Goal: Task Accomplishment & Management: Manage account settings

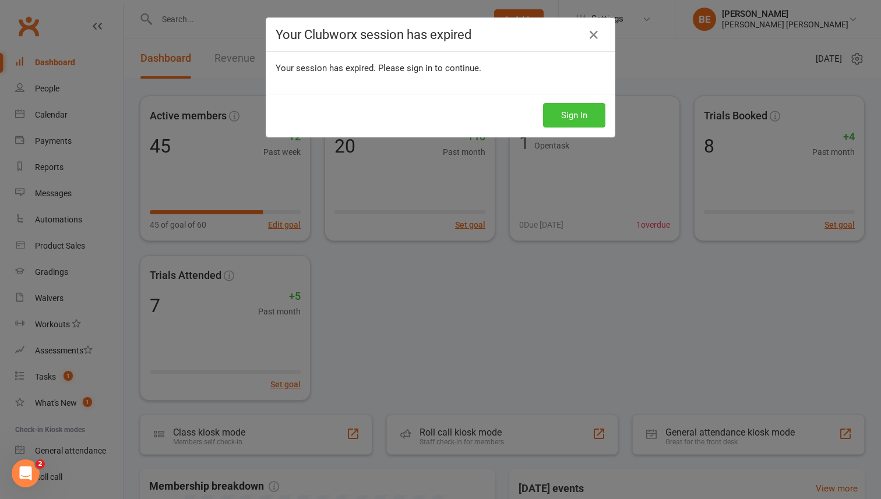
click at [568, 114] on button "Sign In" at bounding box center [574, 115] width 62 height 24
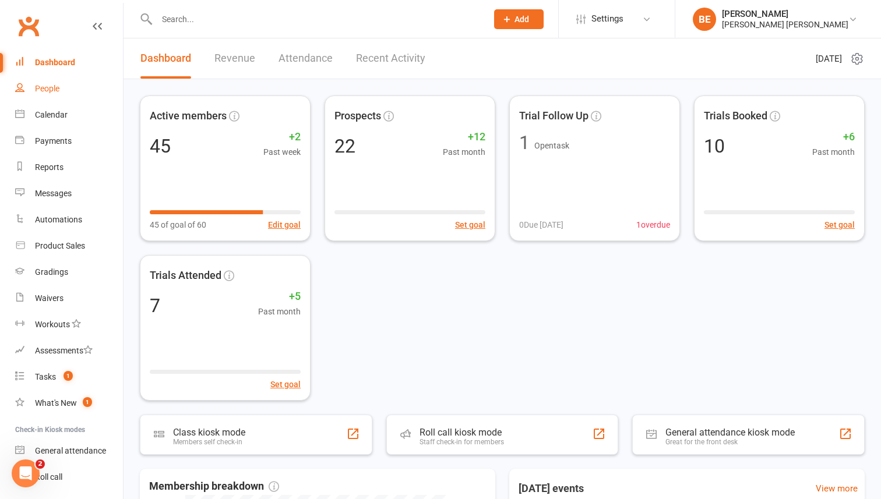
click at [59, 89] on div "People" at bounding box center [47, 88] width 24 height 9
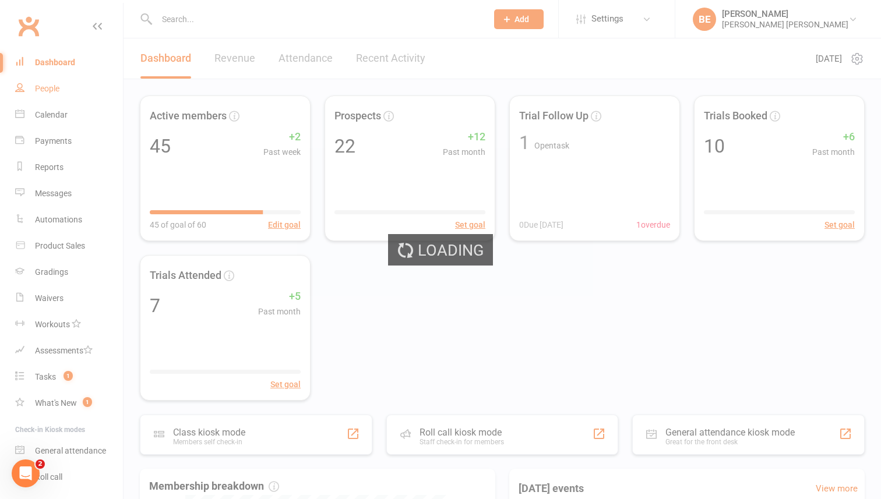
select select "50"
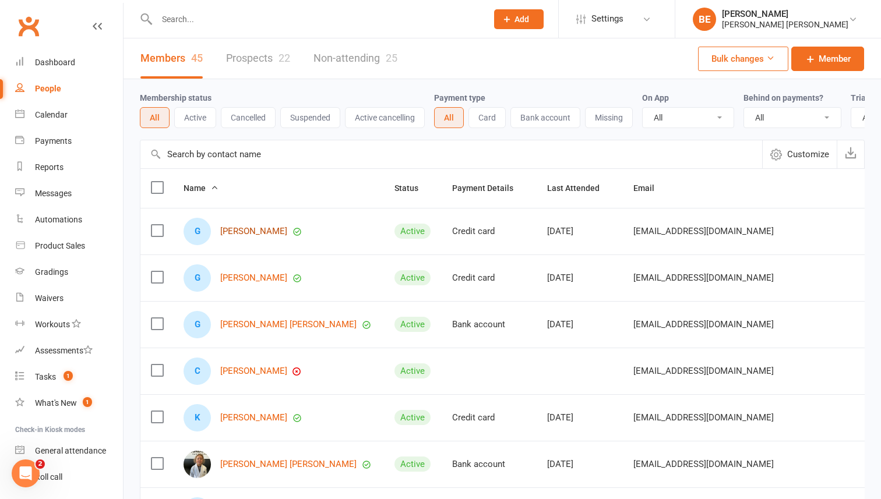
click at [238, 230] on link "[PERSON_NAME]" at bounding box center [253, 232] width 67 height 10
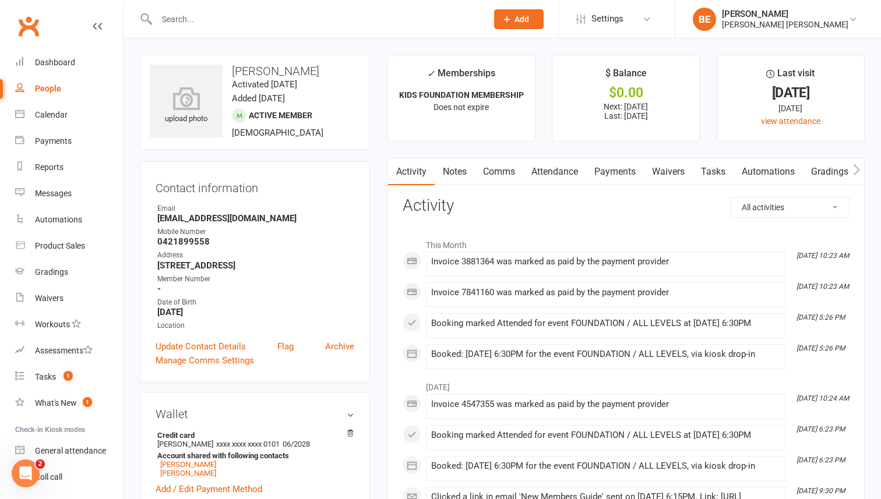
click at [607, 174] on link "Payments" at bounding box center [615, 171] width 58 height 27
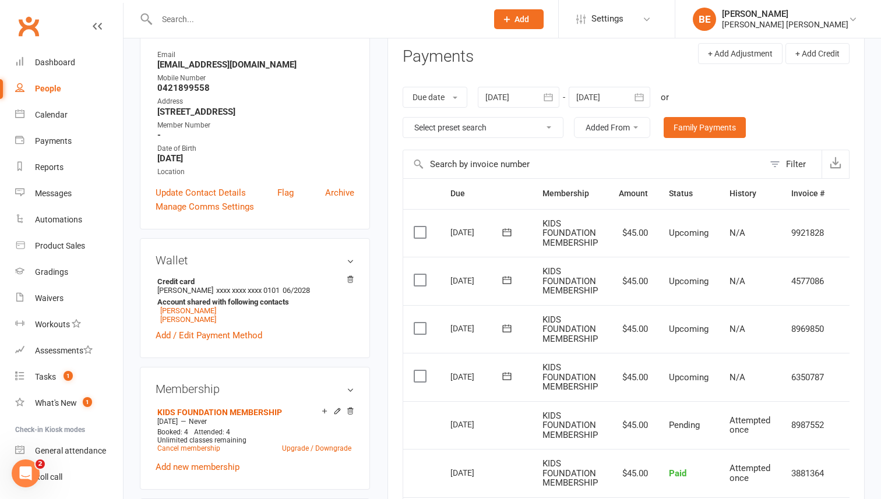
scroll to position [0, 22]
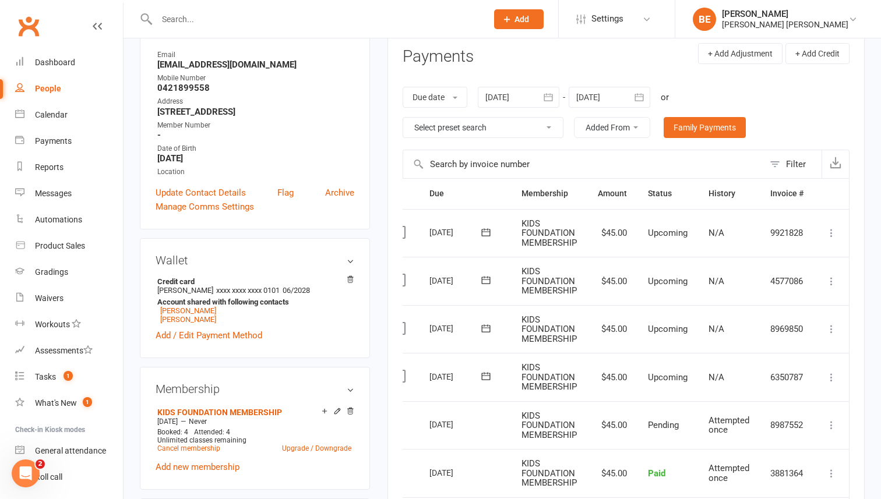
click at [831, 330] on icon at bounding box center [831, 329] width 12 height 12
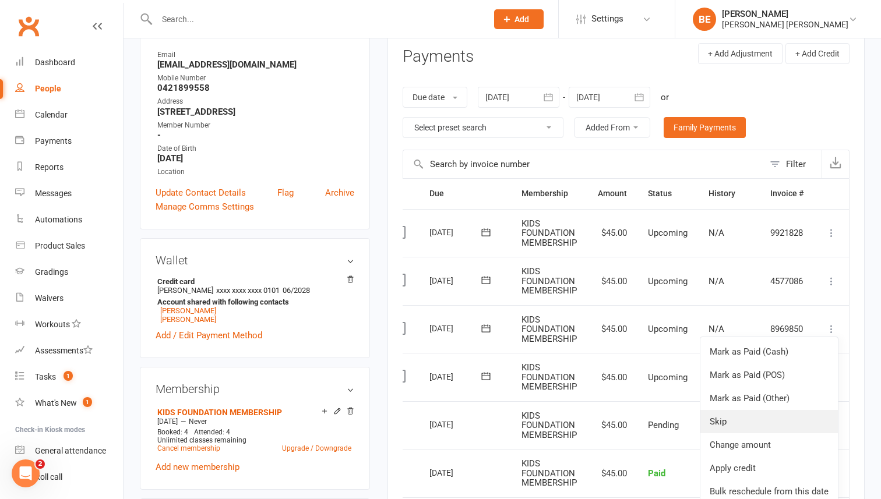
click at [755, 427] on link "Skip" at bounding box center [768, 421] width 137 height 23
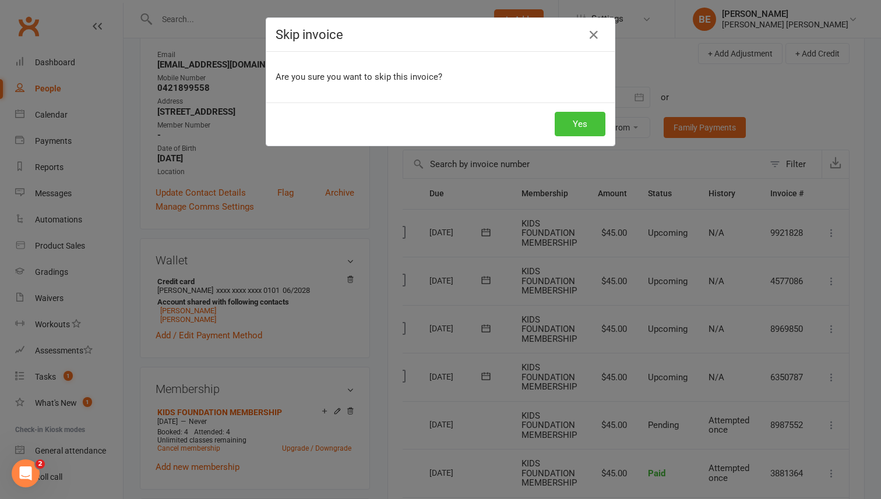
click at [584, 124] on button "Yes" at bounding box center [579, 124] width 51 height 24
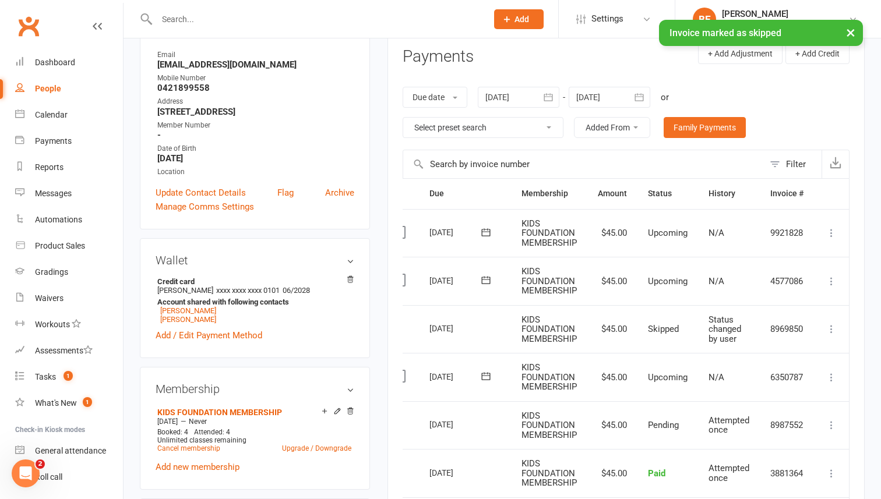
click at [830, 283] on icon at bounding box center [831, 281] width 12 height 12
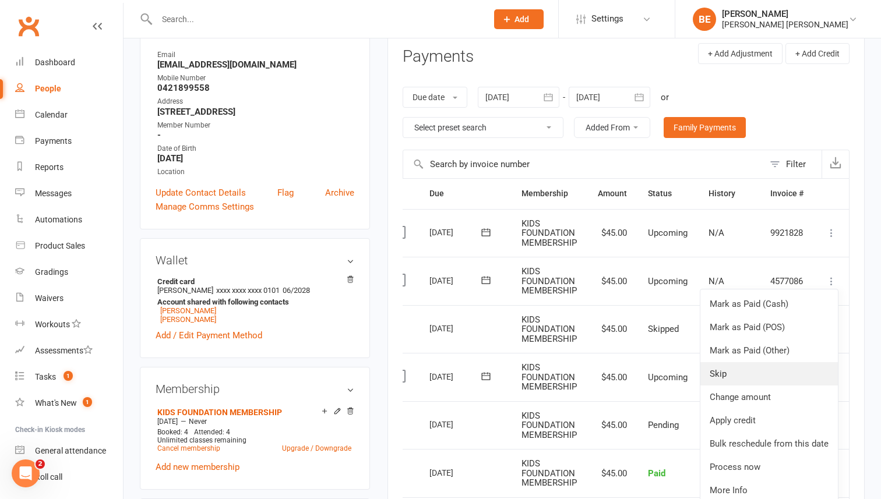
click at [749, 375] on link "Skip" at bounding box center [768, 373] width 137 height 23
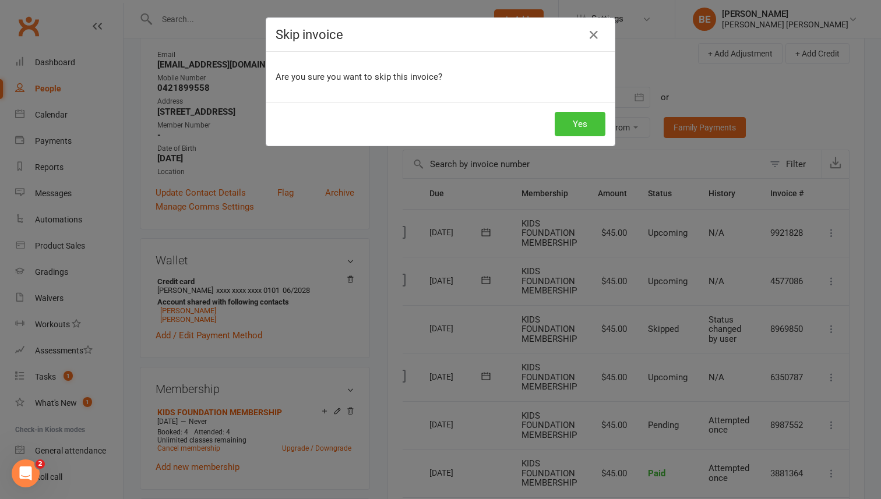
click at [579, 124] on button "Yes" at bounding box center [579, 124] width 51 height 24
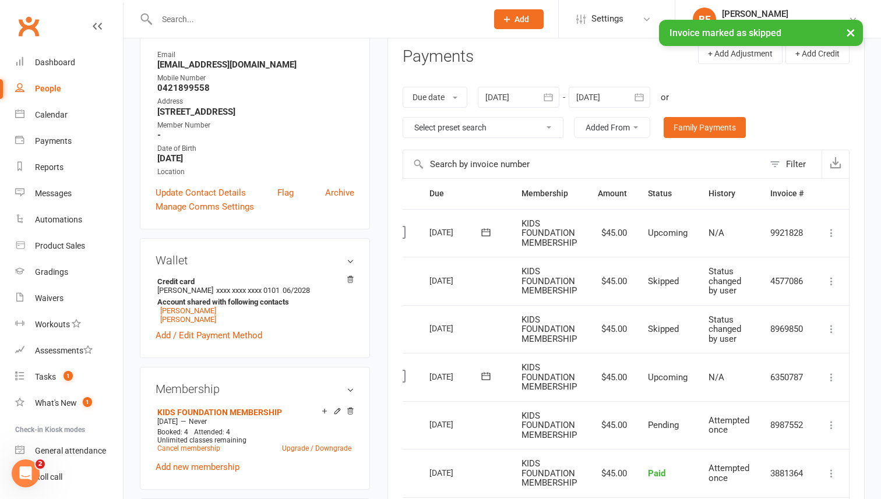
click at [831, 230] on icon at bounding box center [831, 233] width 12 height 12
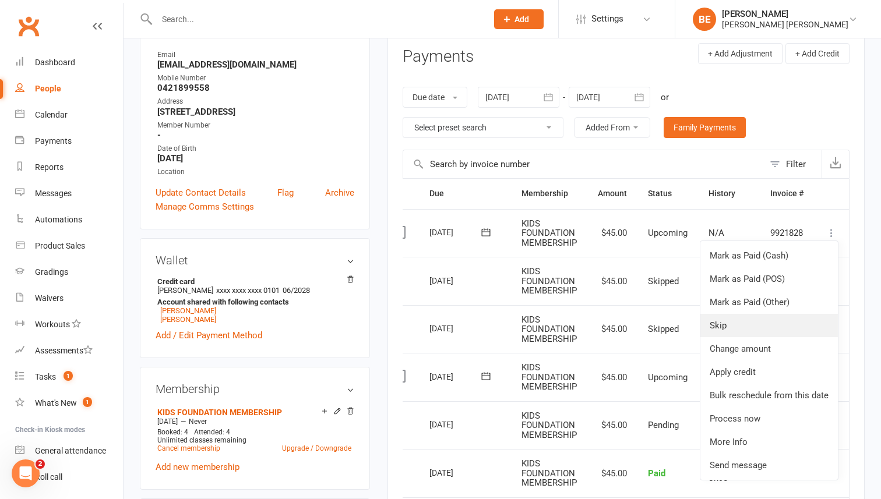
click at [749, 328] on link "Skip" at bounding box center [768, 325] width 137 height 23
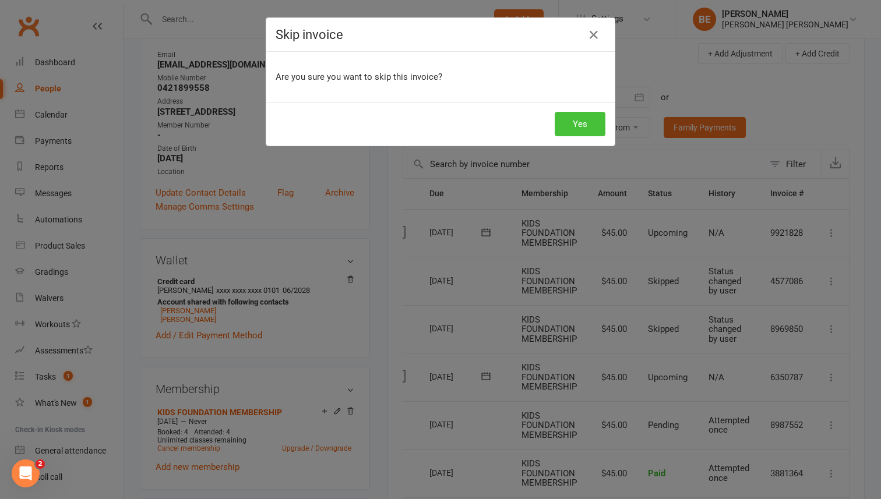
click at [583, 124] on button "Yes" at bounding box center [579, 124] width 51 height 24
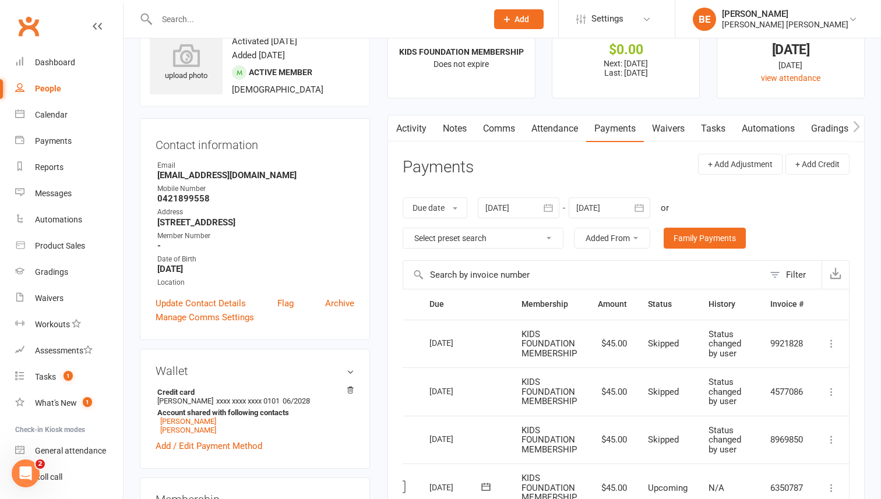
scroll to position [0, 0]
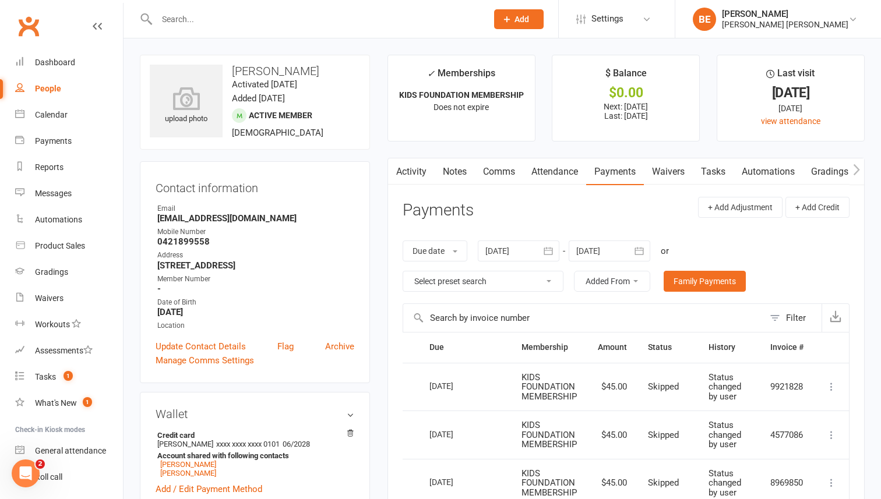
click at [50, 88] on div "People" at bounding box center [48, 88] width 26 height 9
select select "50"
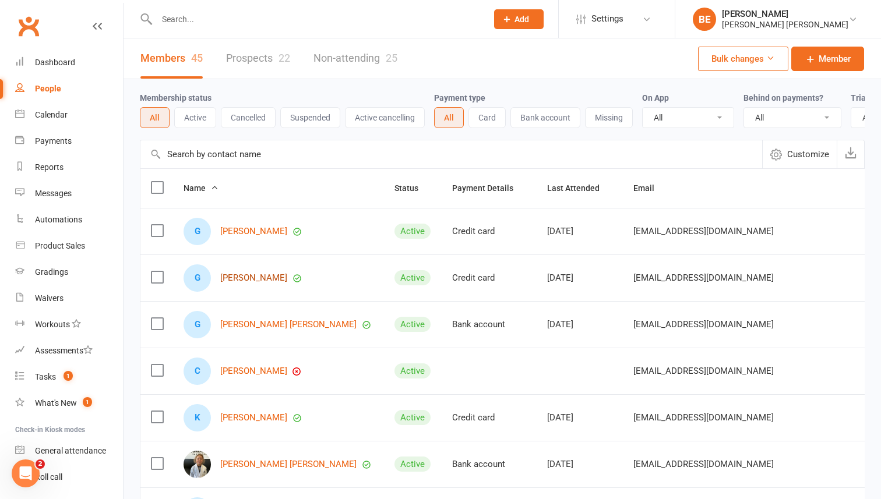
click at [253, 276] on link "[PERSON_NAME]" at bounding box center [253, 278] width 67 height 10
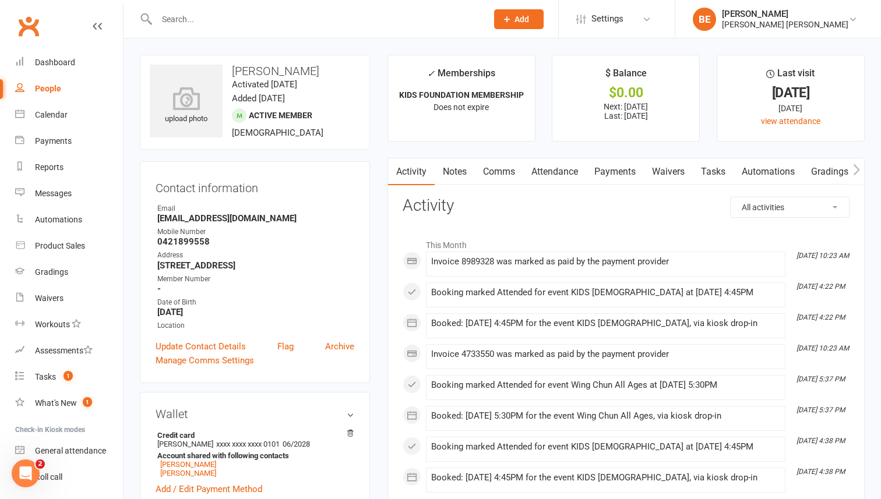
click at [618, 170] on link "Payments" at bounding box center [615, 171] width 58 height 27
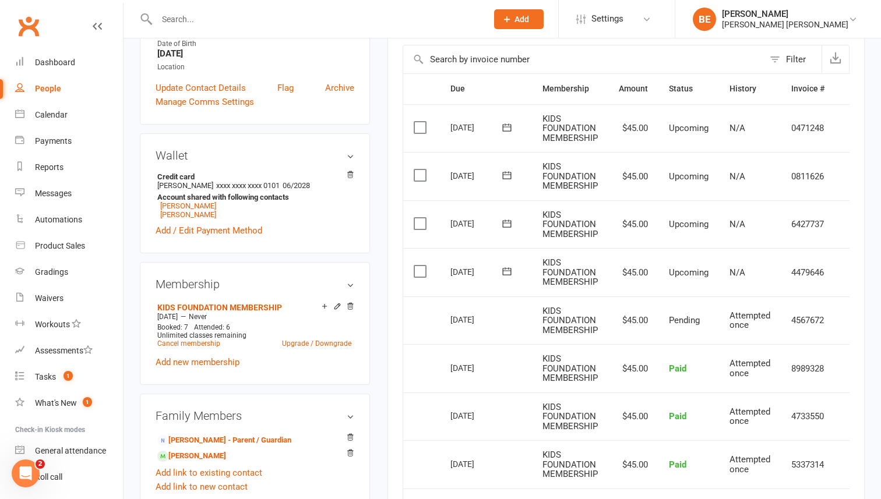
scroll to position [0, 22]
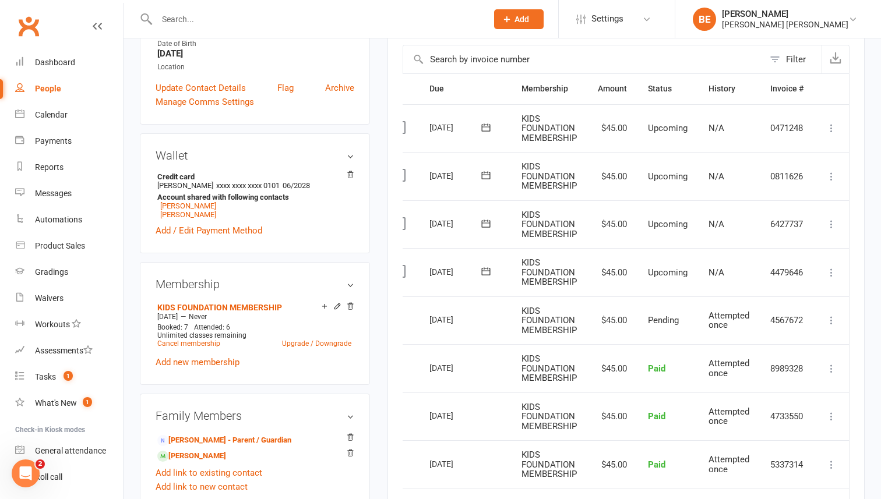
click at [830, 223] on icon at bounding box center [831, 224] width 12 height 12
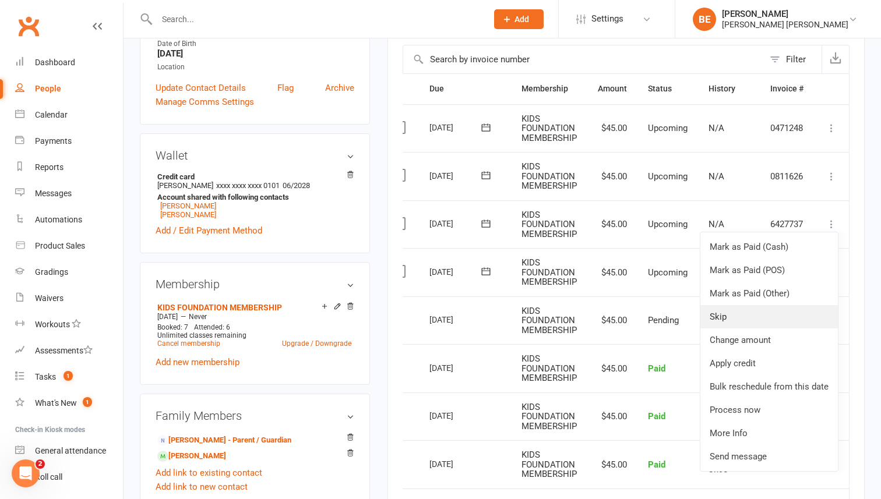
click at [755, 314] on link "Skip" at bounding box center [768, 316] width 137 height 23
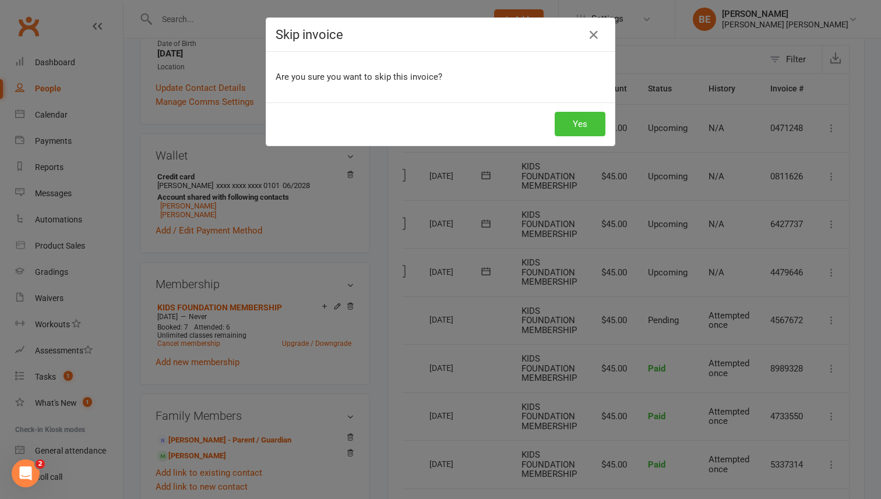
click at [588, 126] on button "Yes" at bounding box center [579, 124] width 51 height 24
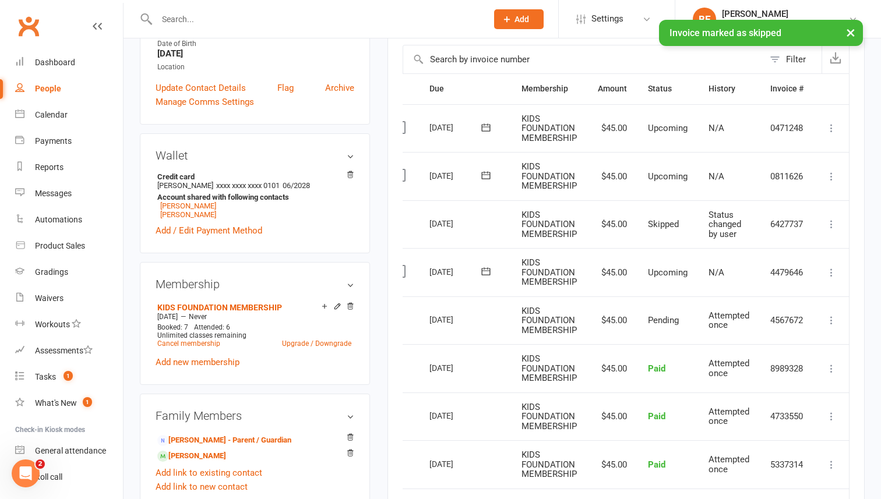
click at [835, 175] on icon at bounding box center [831, 177] width 12 height 12
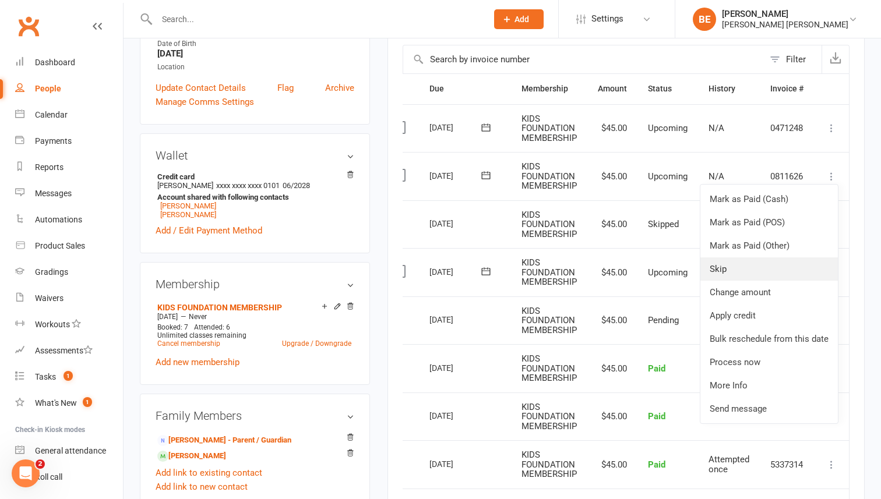
click at [742, 268] on link "Skip" at bounding box center [768, 268] width 137 height 23
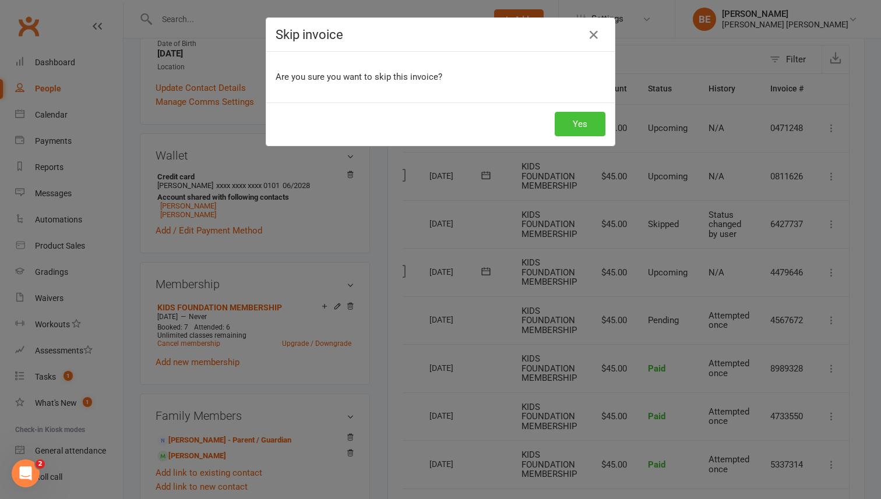
click at [572, 122] on button "Yes" at bounding box center [579, 124] width 51 height 24
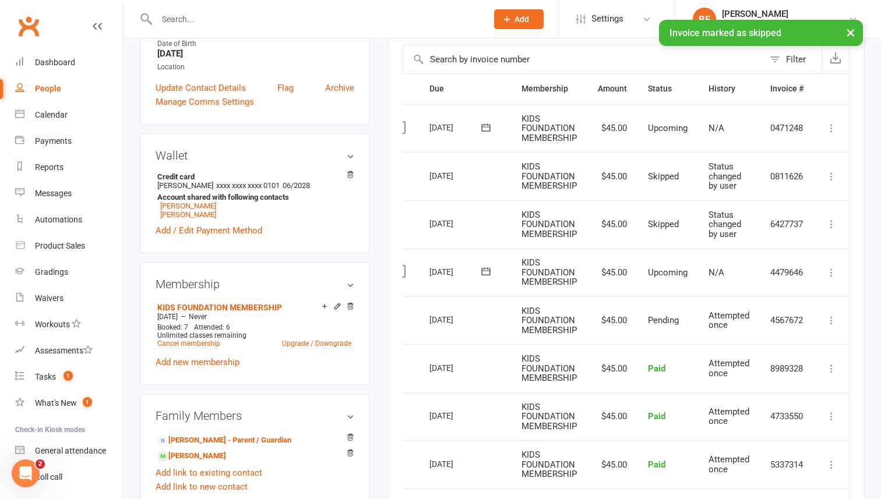
click at [831, 129] on icon at bounding box center [831, 128] width 12 height 12
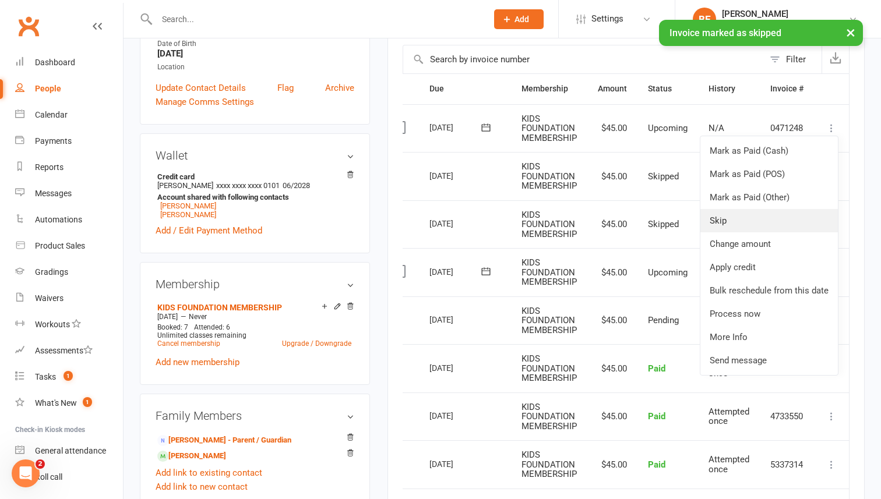
click at [744, 220] on link "Skip" at bounding box center [768, 220] width 137 height 23
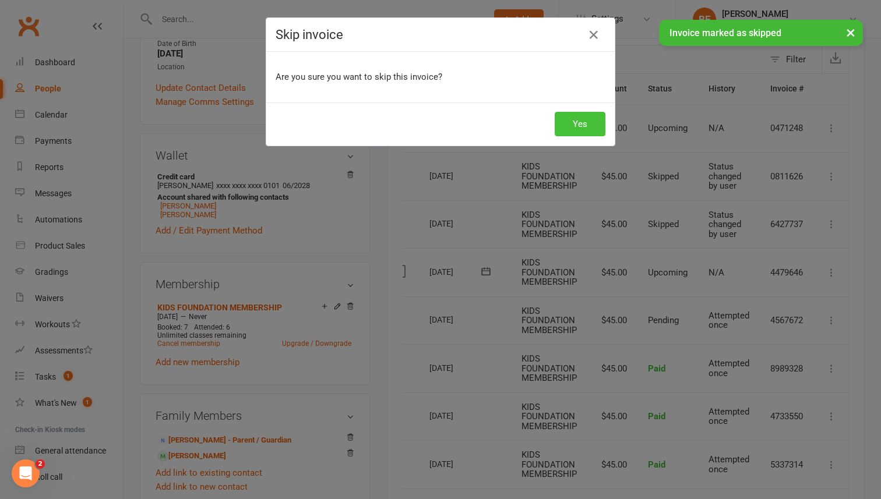
click at [576, 125] on button "Yes" at bounding box center [579, 124] width 51 height 24
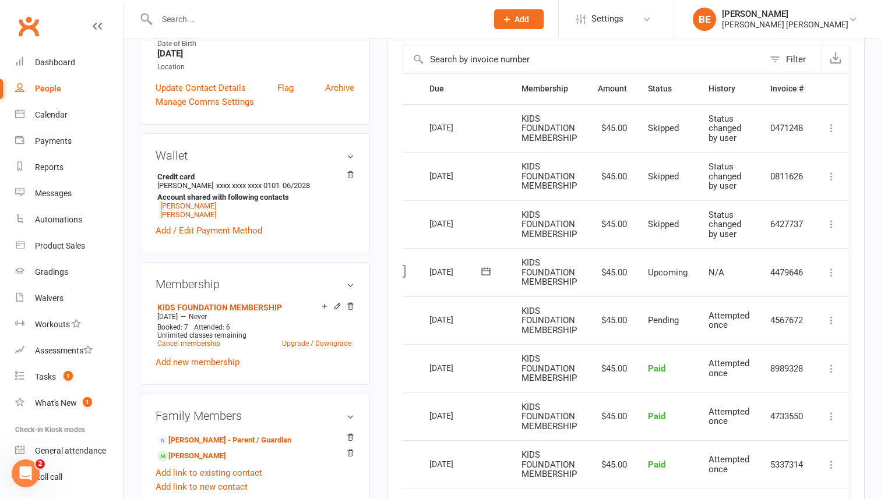
click at [54, 86] on div "People" at bounding box center [48, 88] width 26 height 9
select select "50"
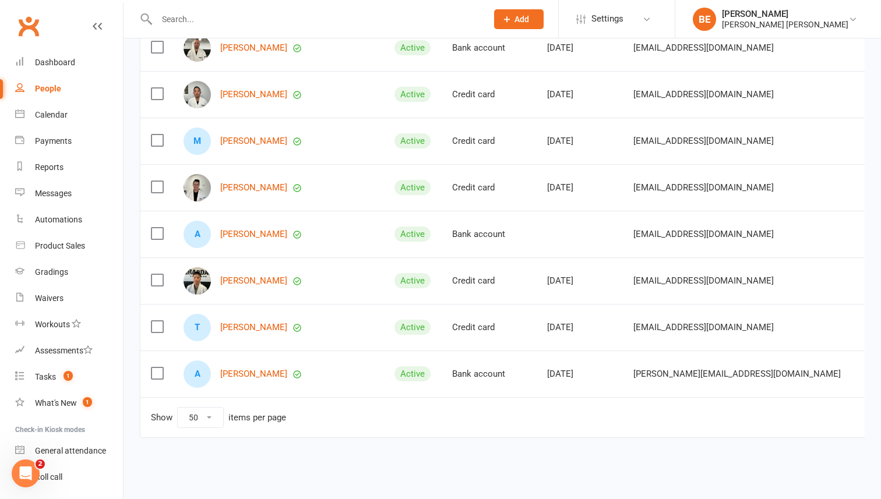
scroll to position [1908, 0]
click at [235, 375] on link "[PERSON_NAME]" at bounding box center [253, 373] width 67 height 10
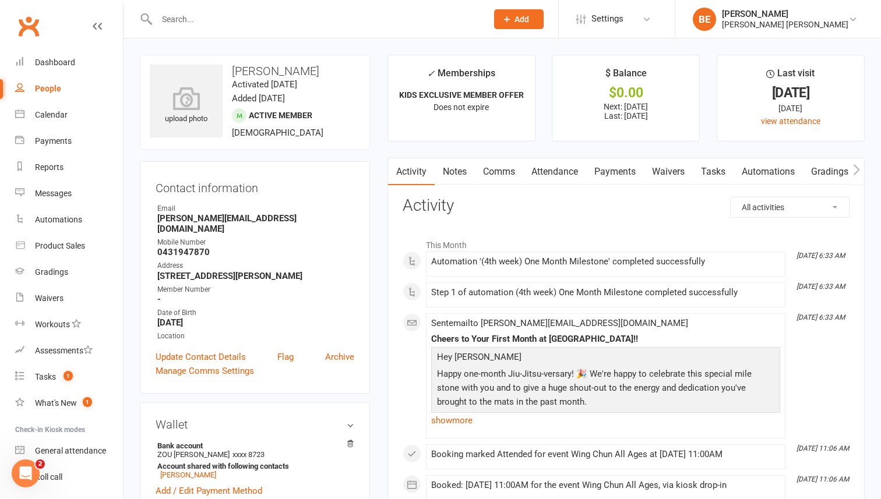
click at [609, 173] on link "Payments" at bounding box center [615, 171] width 58 height 27
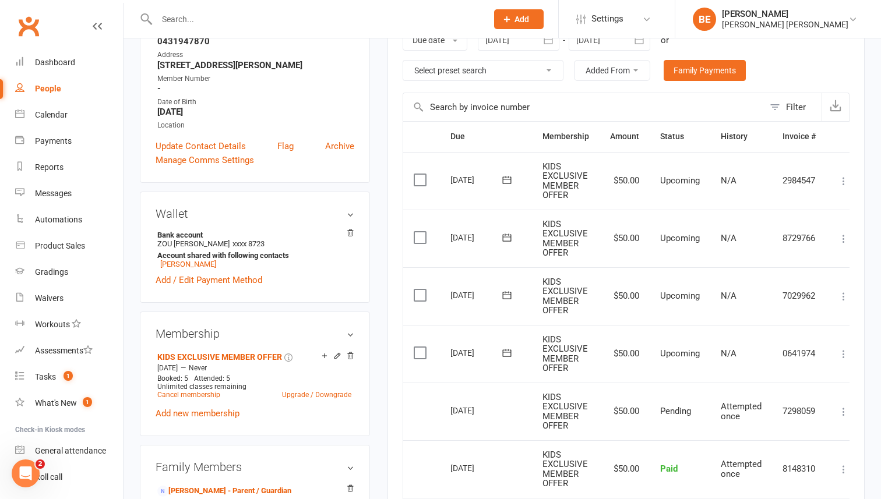
scroll to position [210, 0]
click at [844, 241] on icon at bounding box center [843, 240] width 12 height 12
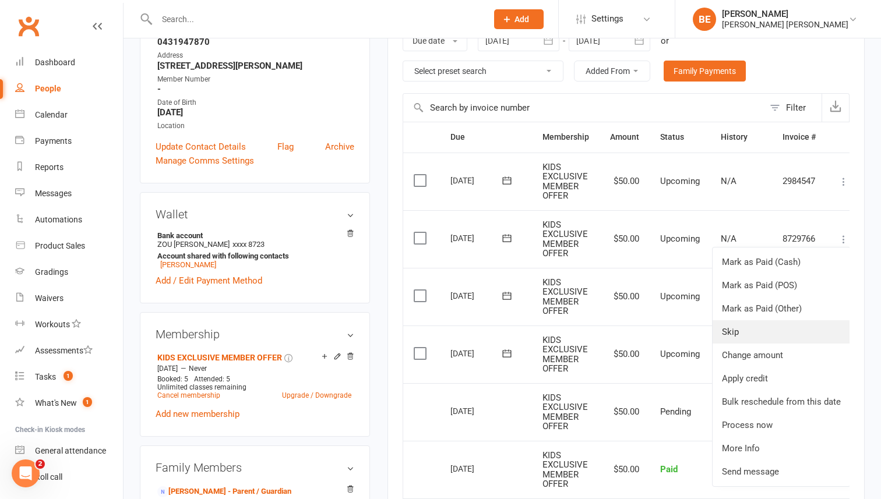
click at [792, 331] on link "Skip" at bounding box center [780, 331] width 137 height 23
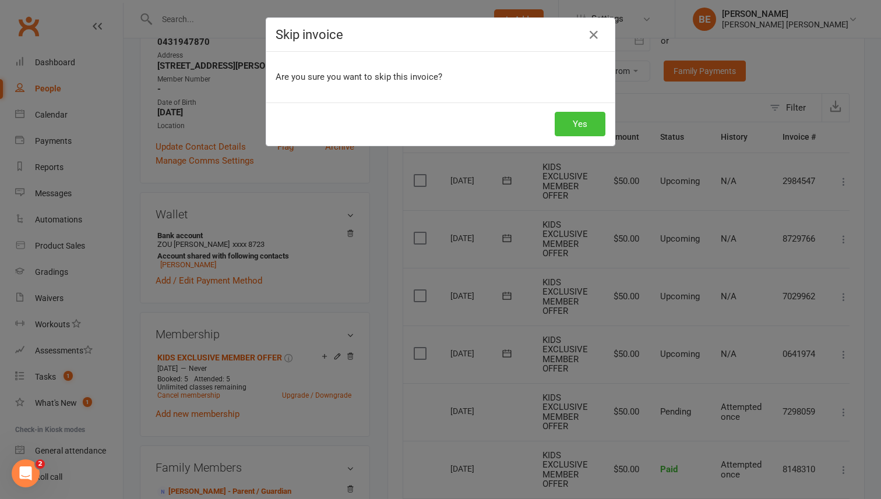
click at [589, 126] on button "Yes" at bounding box center [579, 124] width 51 height 24
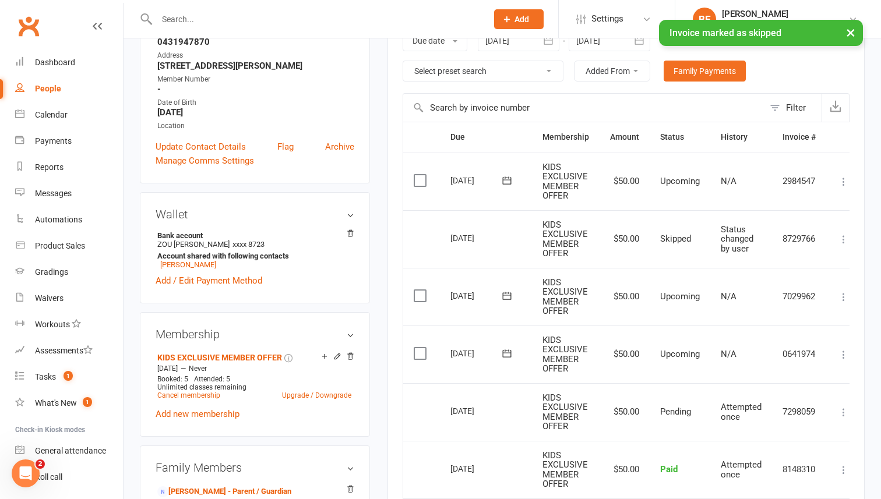
click at [844, 180] on icon at bounding box center [843, 182] width 12 height 12
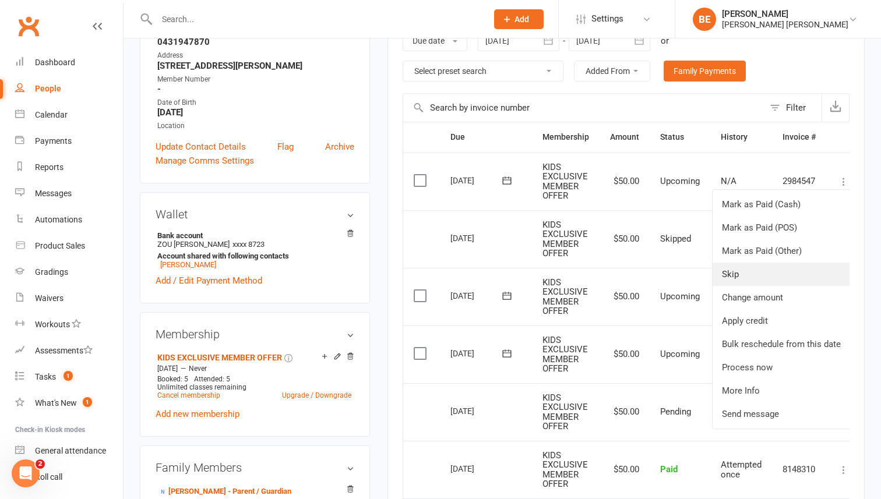
click at [784, 273] on link "Skip" at bounding box center [780, 274] width 137 height 23
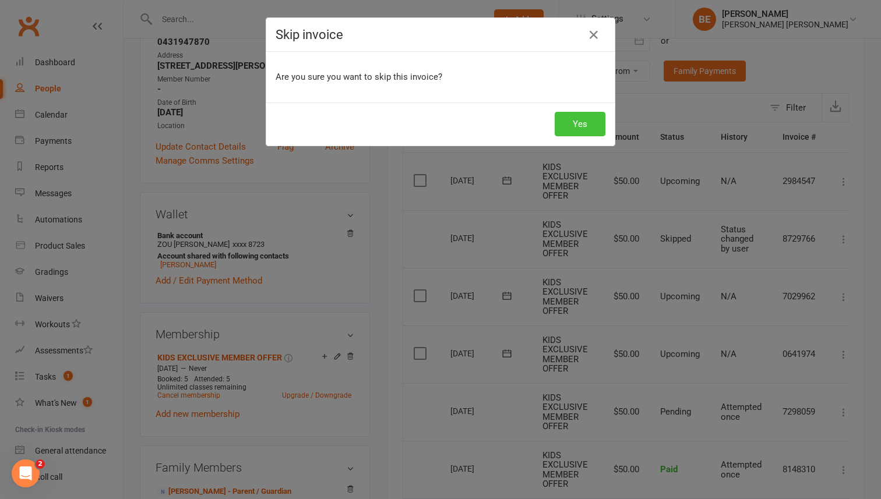
click at [572, 130] on button "Yes" at bounding box center [579, 124] width 51 height 24
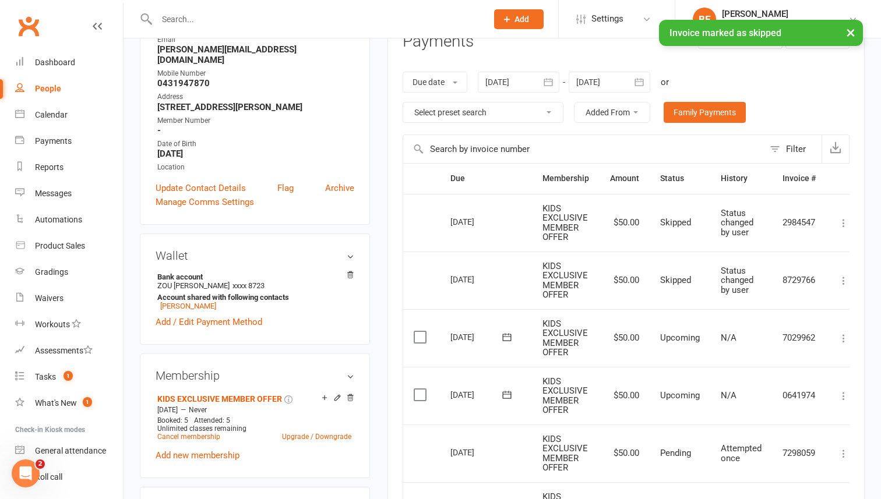
scroll to position [160, 0]
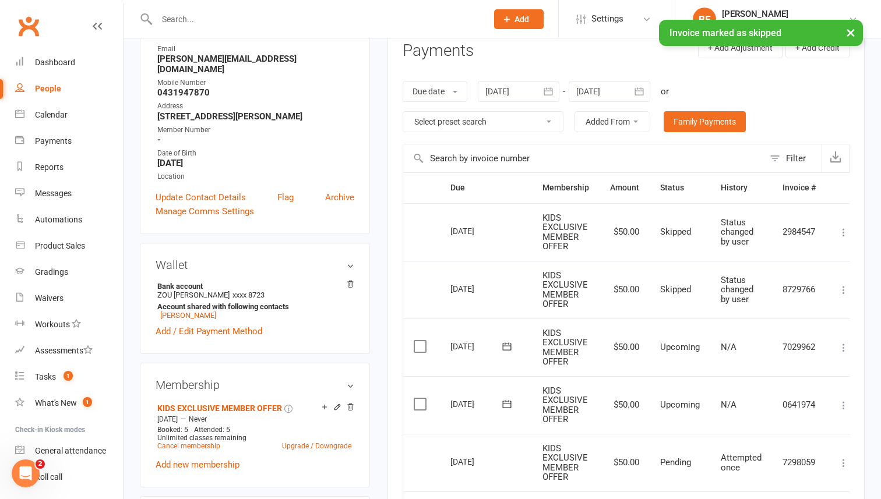
click at [643, 91] on icon "button" at bounding box center [639, 92] width 12 height 12
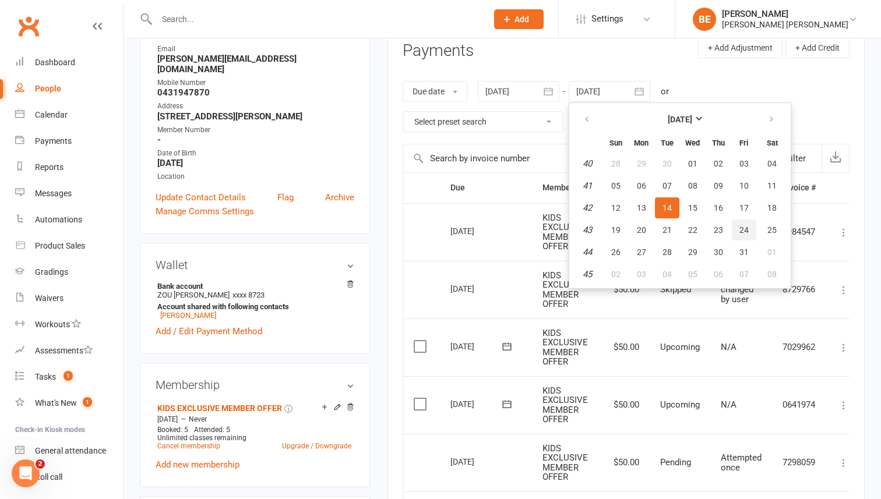
click at [742, 233] on span "24" at bounding box center [743, 229] width 9 height 9
type input "[DATE]"
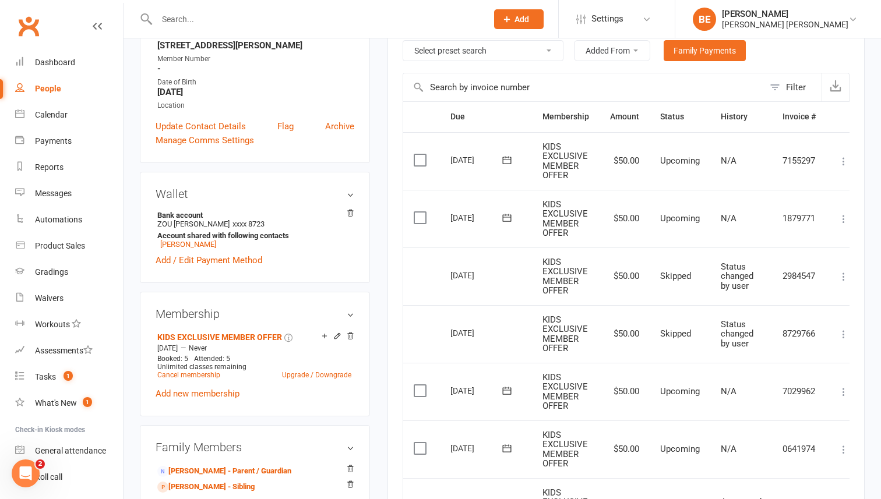
scroll to position [235, 0]
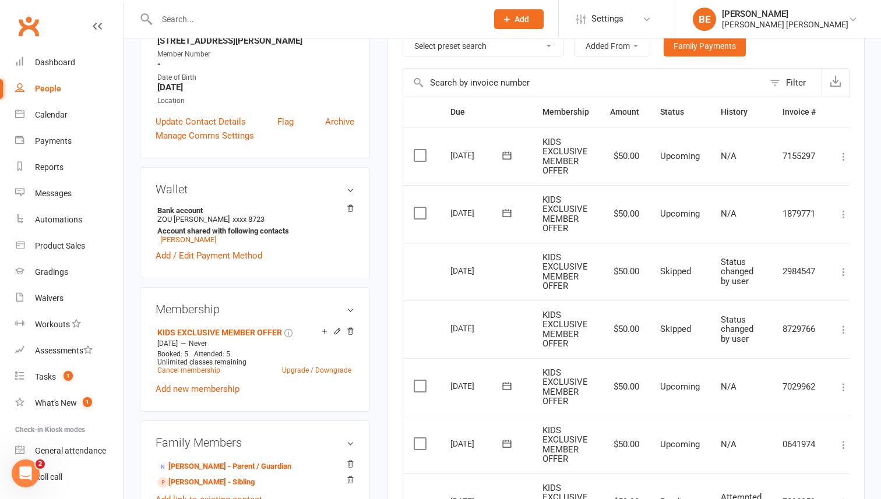
click at [512, 207] on button at bounding box center [506, 213] width 23 height 12
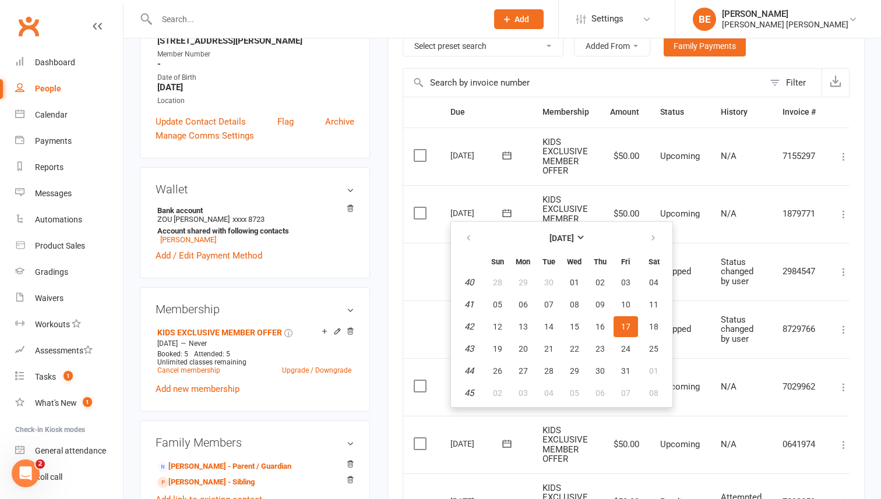
click at [840, 211] on icon at bounding box center [843, 214] width 12 height 12
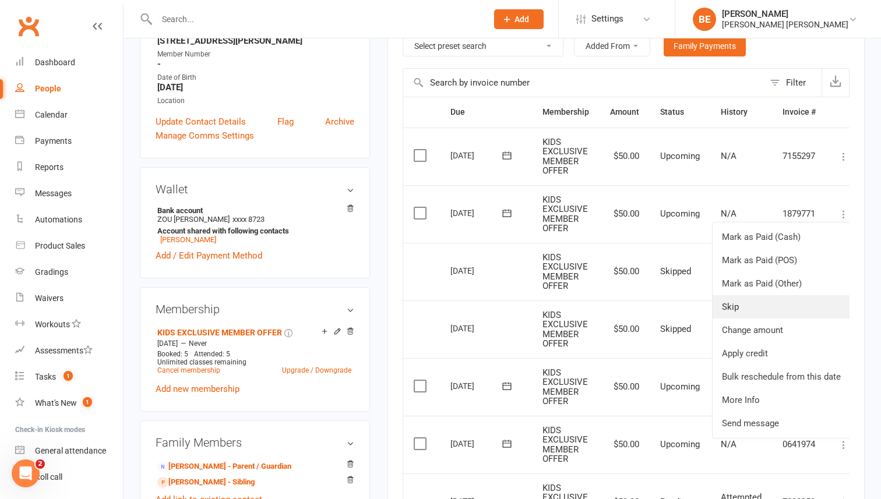
click at [766, 305] on link "Skip" at bounding box center [780, 306] width 137 height 23
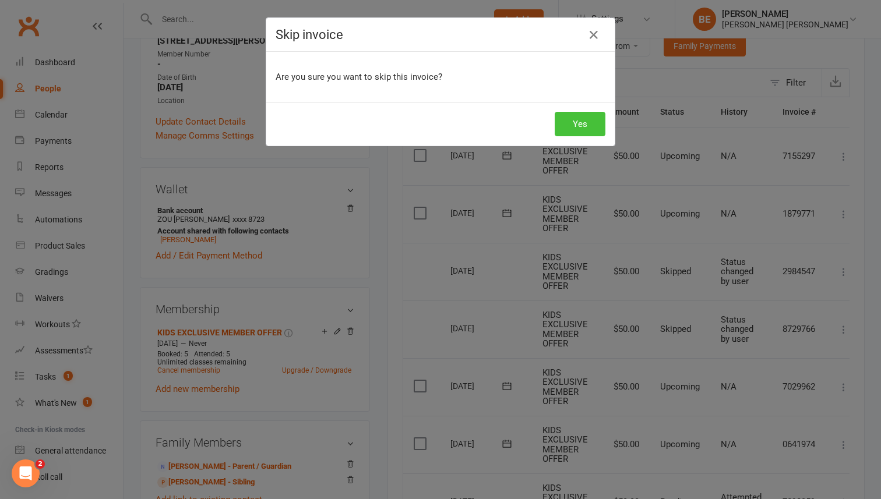
click at [597, 126] on button "Yes" at bounding box center [579, 124] width 51 height 24
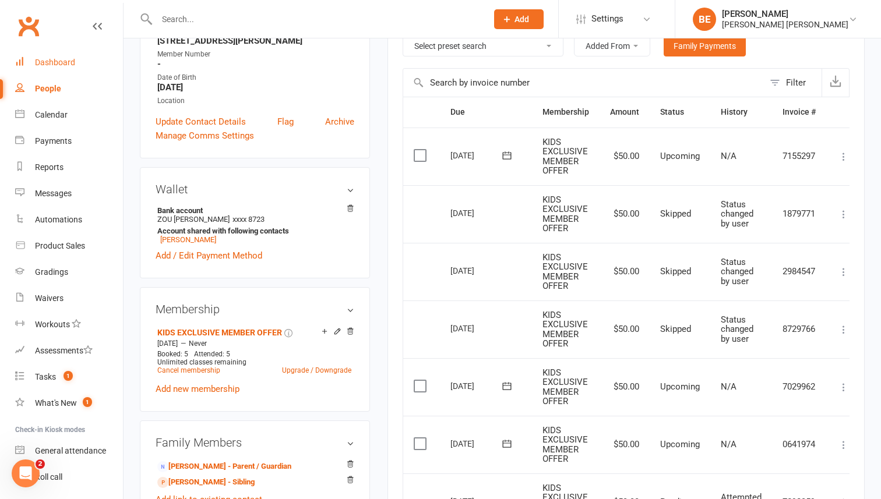
click at [63, 55] on link "Dashboard" at bounding box center [69, 62] width 108 height 26
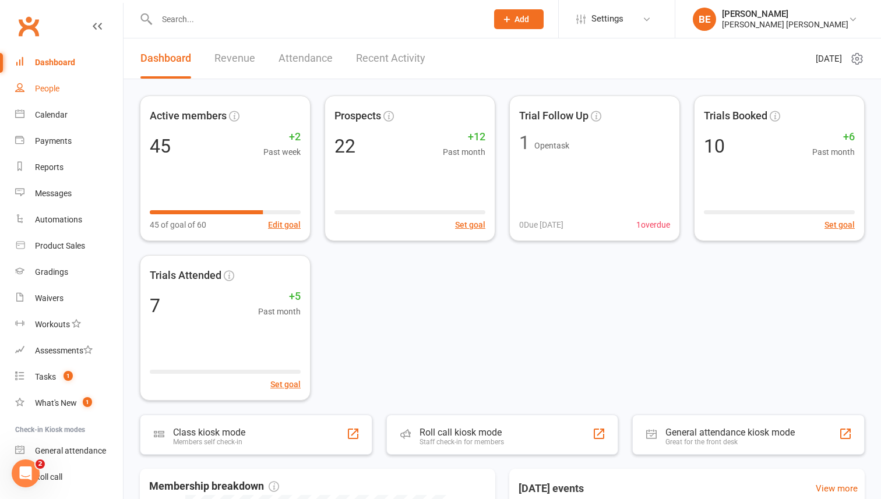
click at [47, 89] on div "People" at bounding box center [47, 88] width 24 height 9
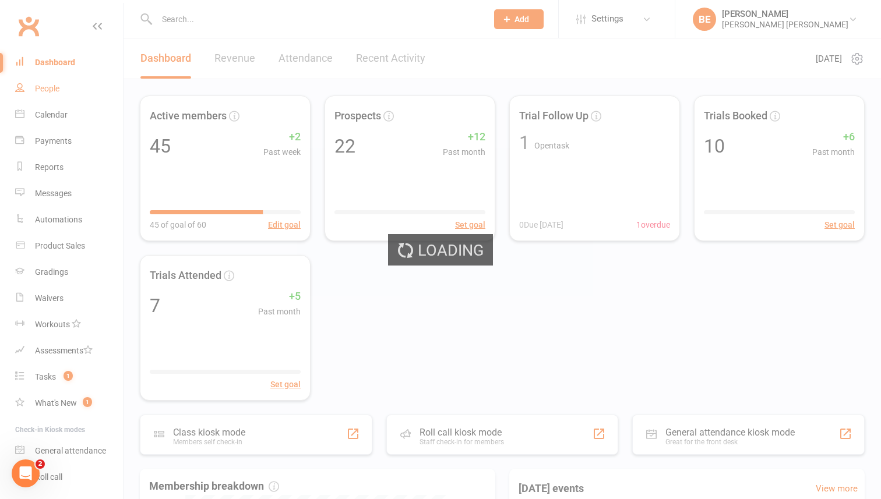
select select "50"
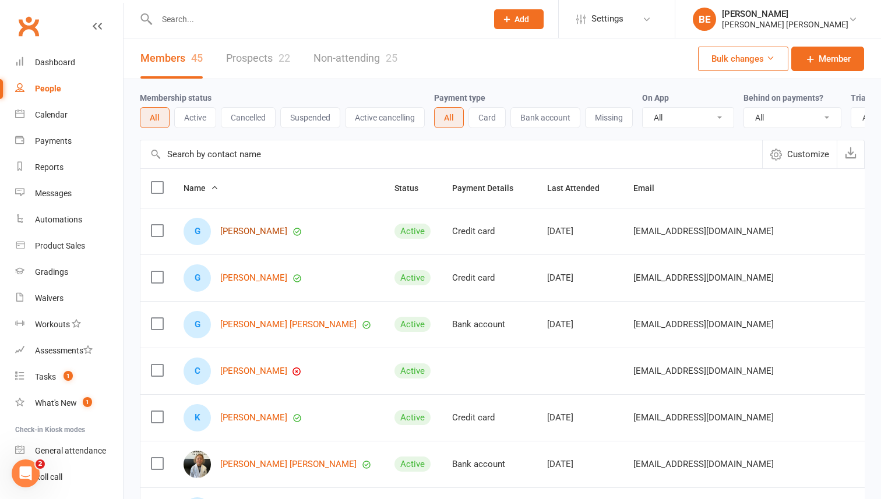
click at [239, 228] on link "[PERSON_NAME]" at bounding box center [253, 232] width 67 height 10
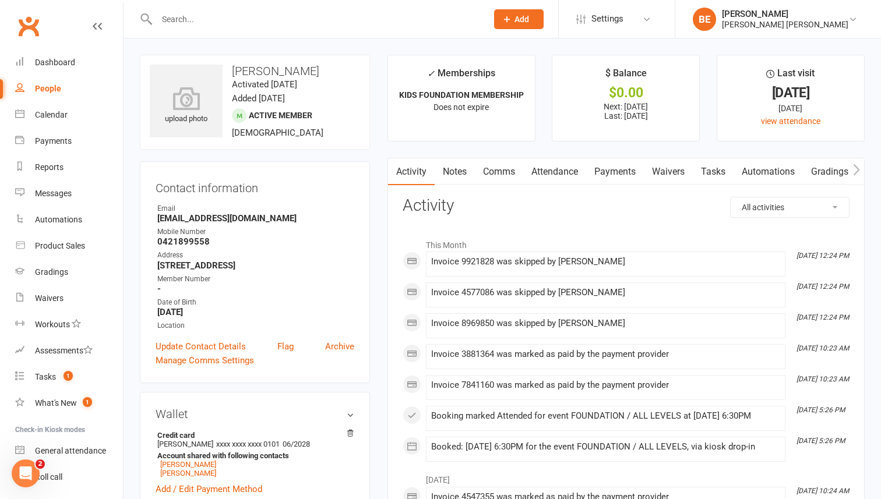
click at [617, 171] on link "Payments" at bounding box center [615, 171] width 58 height 27
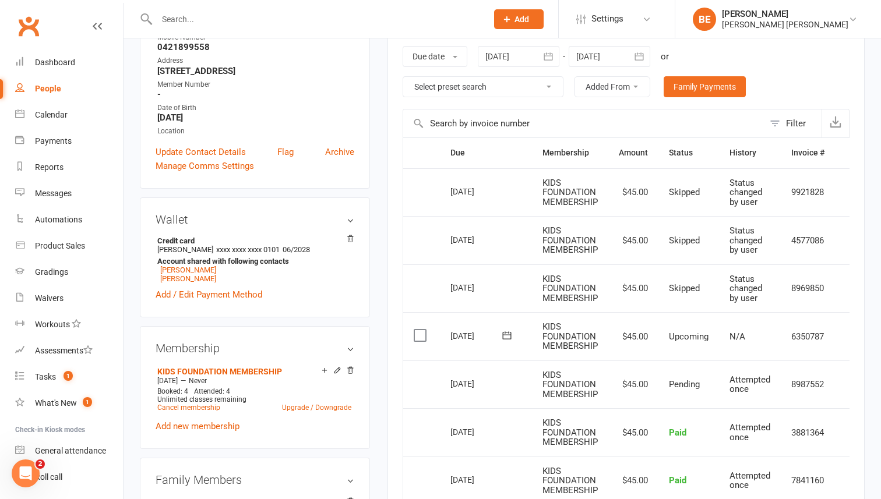
scroll to position [201, 0]
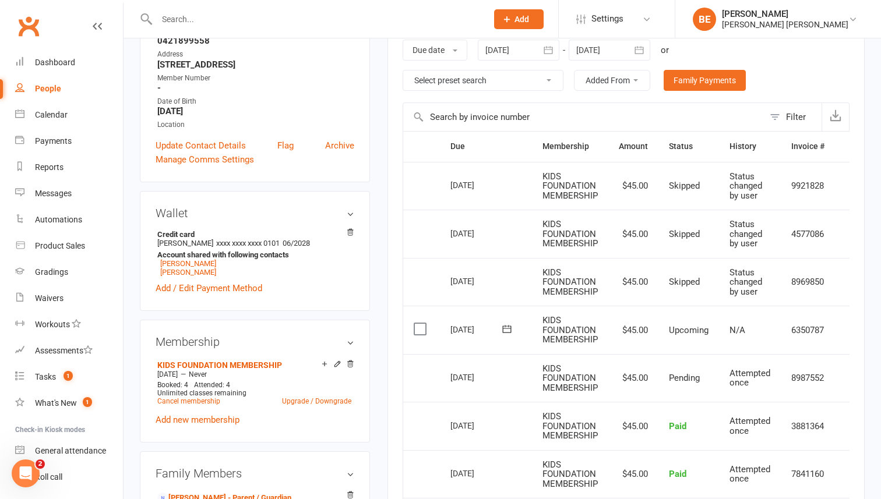
click at [639, 49] on icon "button" at bounding box center [639, 50] width 12 height 12
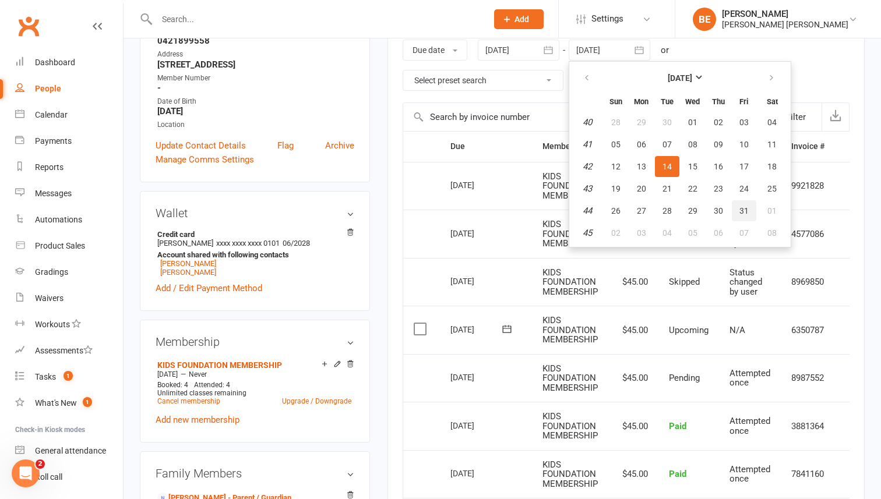
click at [740, 207] on span "31" at bounding box center [743, 210] width 9 height 9
type input "[DATE]"
